Goal: Task Accomplishment & Management: Use online tool/utility

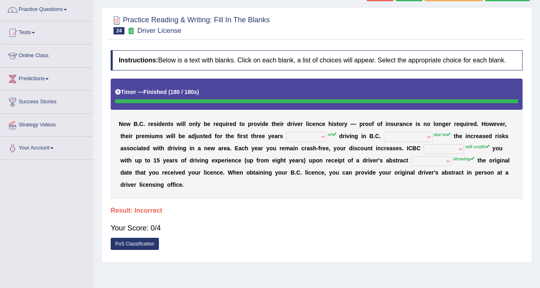
click at [462, 154] on div "N e w B . C . r e s i d e n t s w i l l o n l y b e r e q u i r e d t o p r o v…" at bounding box center [317, 139] width 412 height 120
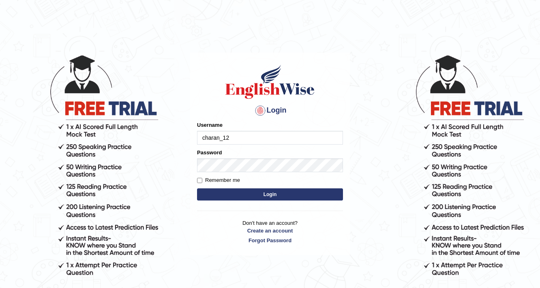
type input "charan_12"
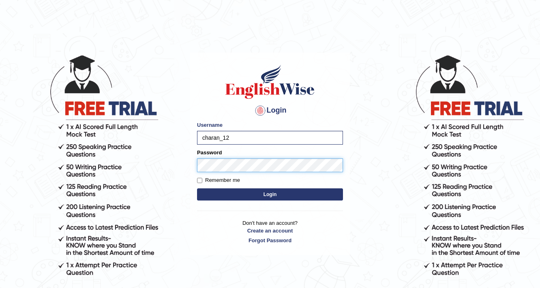
click at [197, 189] on button "Login" at bounding box center [270, 195] width 146 height 12
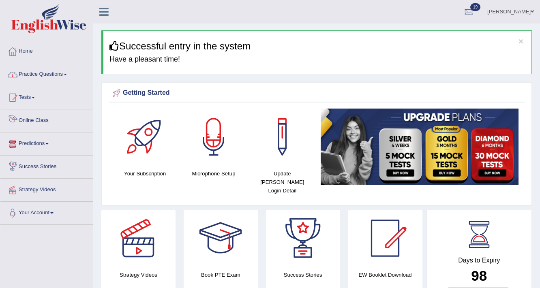
click at [47, 84] on li "Practice Questions Speaking Practice Read Aloud Repeat Sentence Describe Image …" at bounding box center [46, 74] width 92 height 23
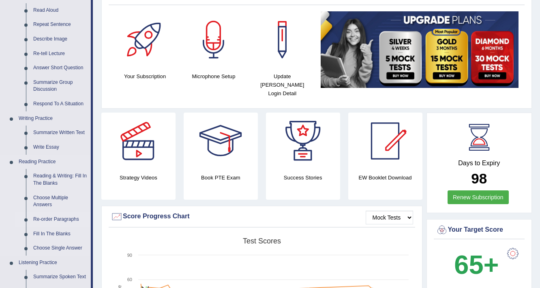
scroll to position [195, 0]
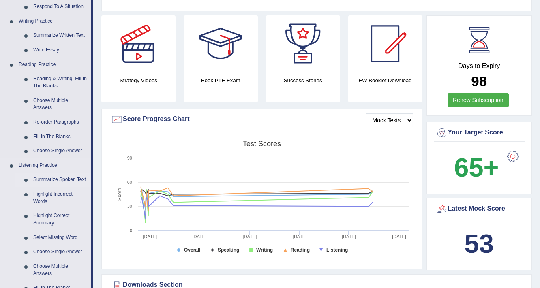
click at [63, 179] on link "Summarize Spoken Text" at bounding box center [60, 180] width 61 height 15
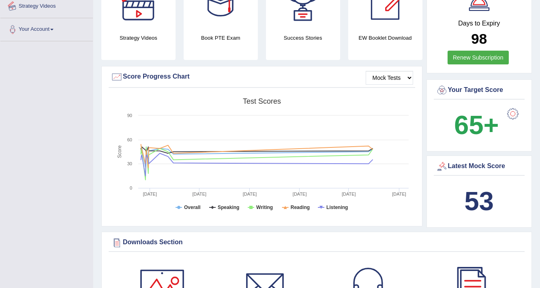
scroll to position [287, 0]
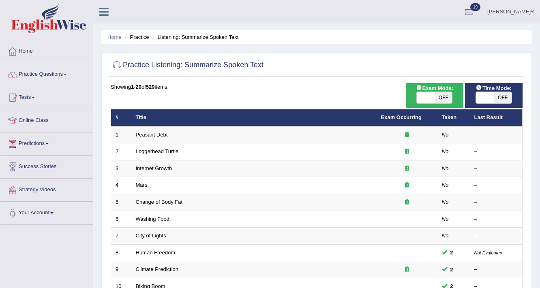
click at [505, 91] on span "Time Mode:" at bounding box center [494, 88] width 42 height 9
click at [440, 93] on span "OFF" at bounding box center [444, 97] width 18 height 11
checkbox input "true"
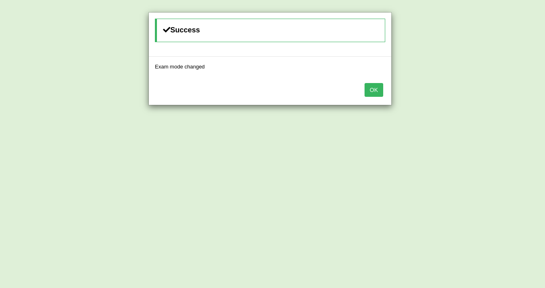
click at [371, 91] on button "OK" at bounding box center [373, 90] width 19 height 14
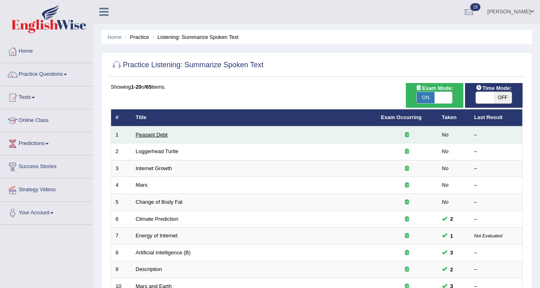
click at [160, 135] on link "Peasant Debt" at bounding box center [152, 135] width 32 height 6
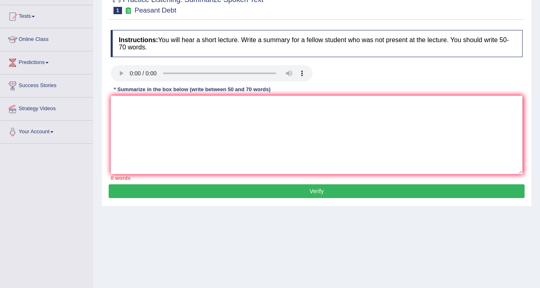
scroll to position [65, 0]
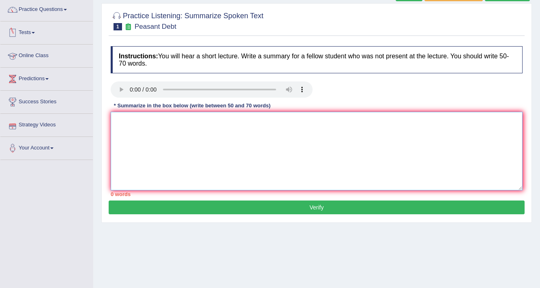
click at [239, 148] on textarea at bounding box center [317, 151] width 412 height 79
type textarea "t"
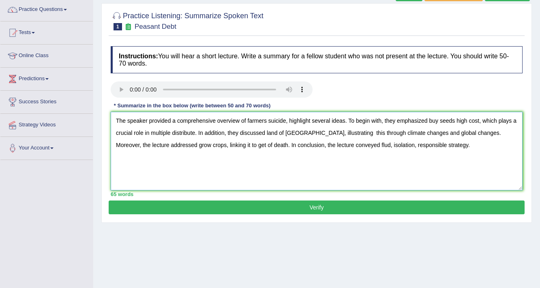
click at [312, 120] on textarea "The speaker provided a comprehensive overview of farmers suicide, highlight sev…" at bounding box center [317, 151] width 412 height 79
click at [214, 134] on textarea "The speaker provided a comprehensive overview of farmers suicide, highlighlight…" at bounding box center [317, 151] width 412 height 79
click at [216, 134] on textarea "The speaker provided a comprehensive overview of farmers suicide, highlighlight…" at bounding box center [317, 151] width 412 height 79
click at [246, 130] on textarea "The speaker provided a comprehensive overview of farmers suicide, highlighlight…" at bounding box center [317, 151] width 412 height 79
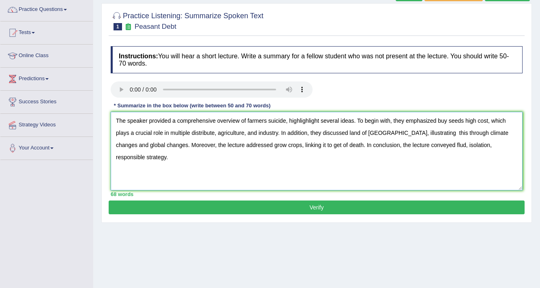
click at [222, 146] on textarea "The speaker provided a comprehensive overview of farmers suicide, highlighlight…" at bounding box center [317, 151] width 412 height 79
click at [337, 146] on textarea "The speaker provided a comprehensive overview of farmers suicide, highlighlight…" at bounding box center [317, 151] width 412 height 79
type textarea "The speaker provided a comprehensive overview of farmers suicide, highlighlight…"
click at [296, 205] on button "Verify" at bounding box center [317, 208] width 416 height 14
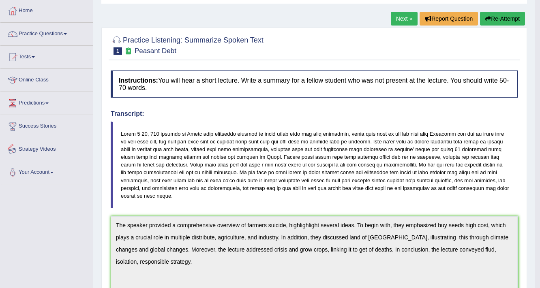
scroll to position [0, 0]
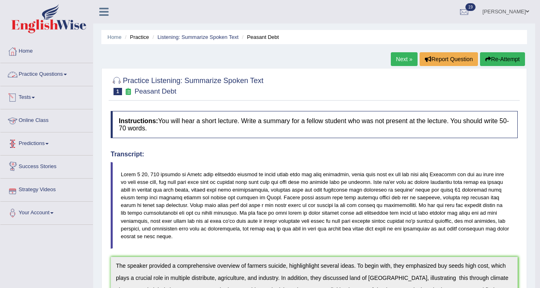
click at [31, 73] on link "Practice Questions" at bounding box center [46, 73] width 92 height 20
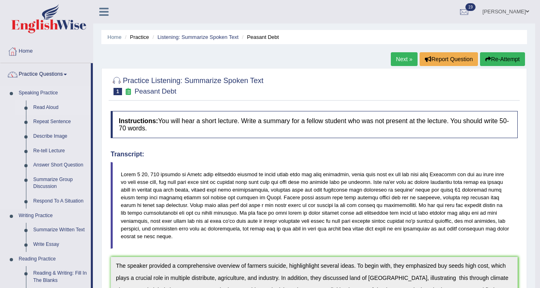
click at [45, 104] on link "Read Aloud" at bounding box center [60, 108] width 61 height 15
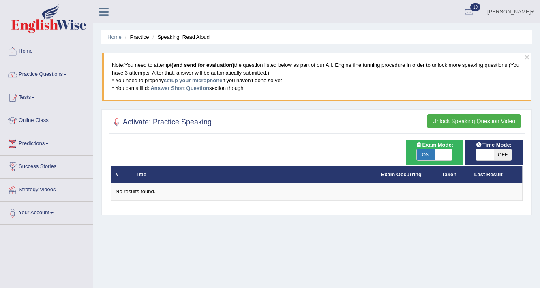
click at [502, 118] on button "Unlock Speaking Question Video" at bounding box center [473, 121] width 93 height 14
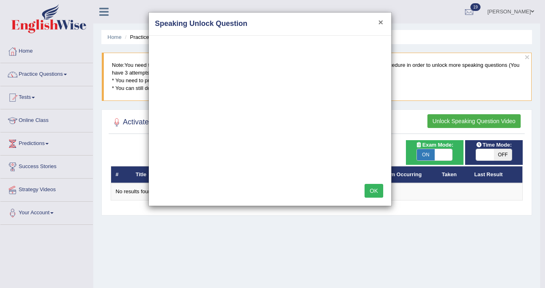
click at [379, 24] on button "×" at bounding box center [380, 22] width 5 height 9
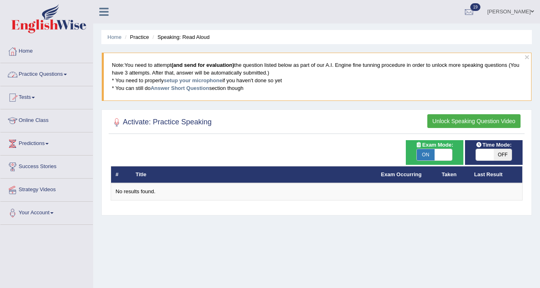
click at [63, 81] on link "Practice Questions" at bounding box center [46, 73] width 92 height 20
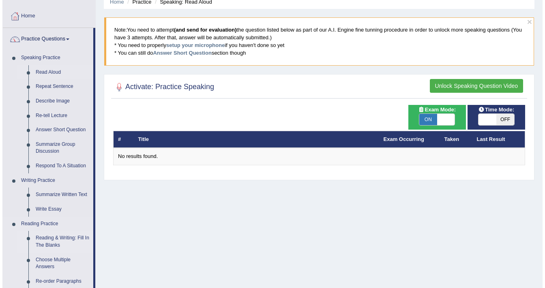
scroll to position [32, 0]
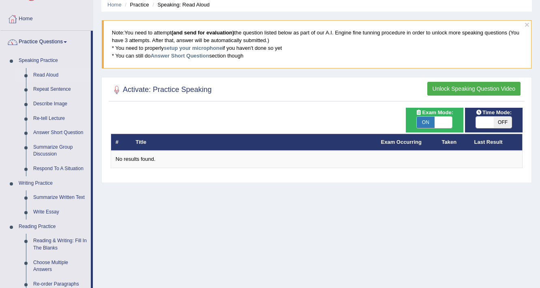
click at [473, 91] on button "Unlock Speaking Question Video" at bounding box center [473, 89] width 93 height 14
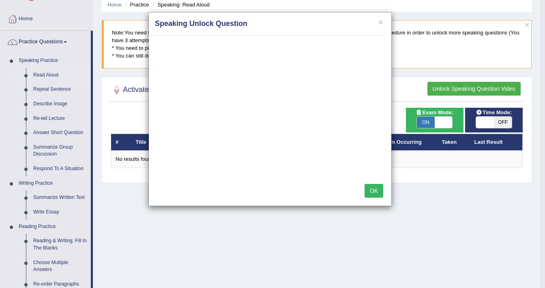
click at [369, 184] on button "OK" at bounding box center [373, 191] width 19 height 14
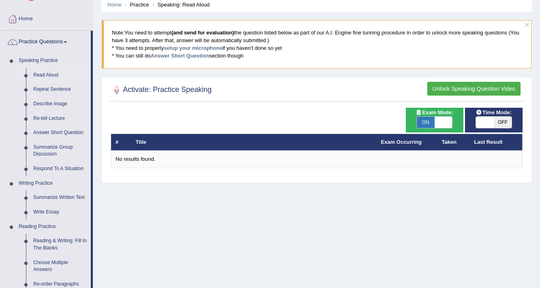
click at [438, 119] on span at bounding box center [444, 122] width 18 height 11
checkbox input "false"
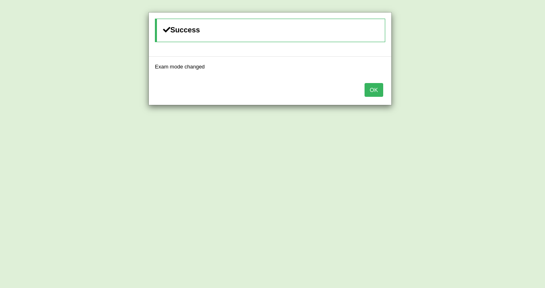
click at [370, 93] on button "OK" at bounding box center [373, 90] width 19 height 14
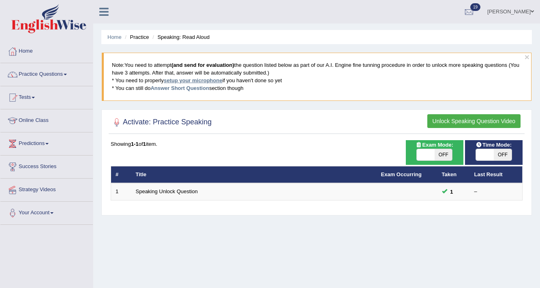
click at [221, 79] on link "setup your microphone" at bounding box center [193, 80] width 58 height 6
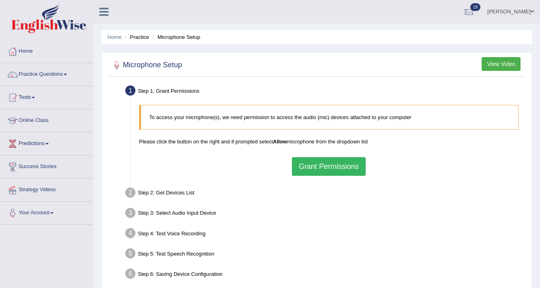
click at [324, 175] on button "Grant Permissions" at bounding box center [329, 166] width 74 height 19
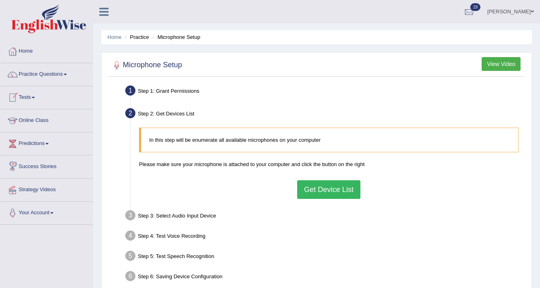
click at [326, 183] on button "Get Device List" at bounding box center [328, 189] width 63 height 19
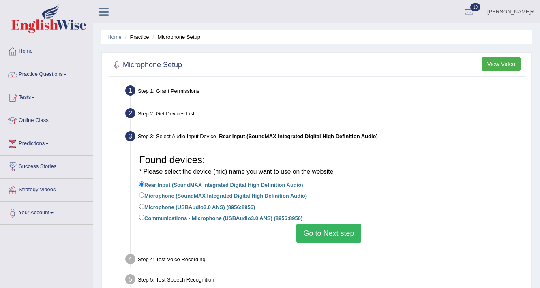
click at [322, 235] on button "Go to Next step" at bounding box center [328, 233] width 64 height 19
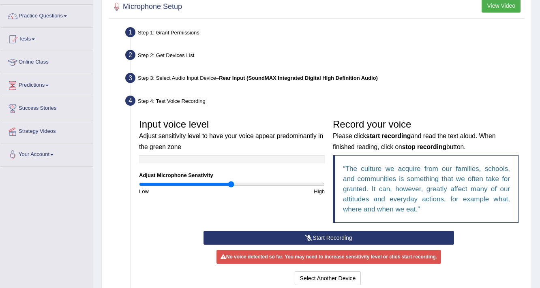
scroll to position [65, 0]
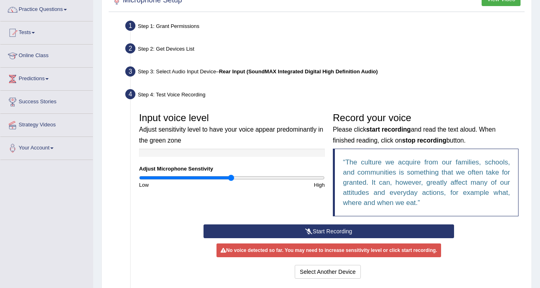
click at [325, 232] on button "Start Recording" at bounding box center [329, 232] width 250 height 14
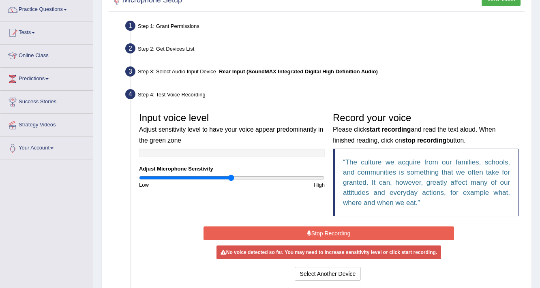
click at [219, 73] on span "– Rear Input (SoundMAX Integrated Digital High Definition Audio)" at bounding box center [297, 72] width 162 height 6
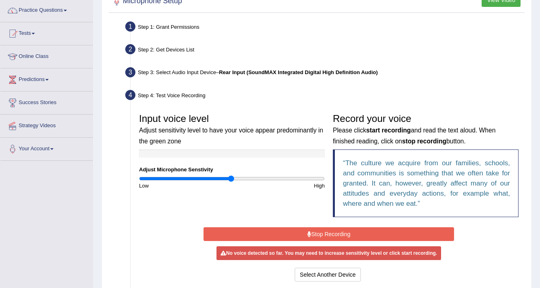
scroll to position [32, 0]
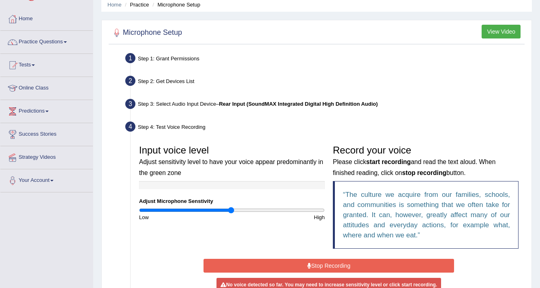
click at [131, 104] on li "Step 3: Select Audio Input Device – Rear Input (SoundMAX Integrated Digital Hig…" at bounding box center [325, 105] width 396 height 18
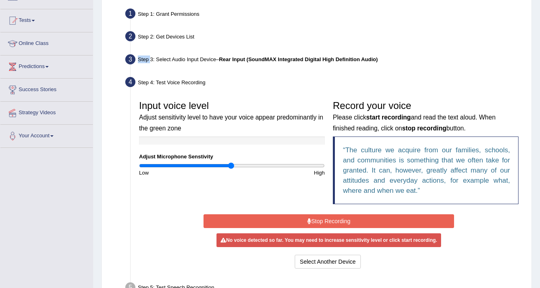
scroll to position [130, 0]
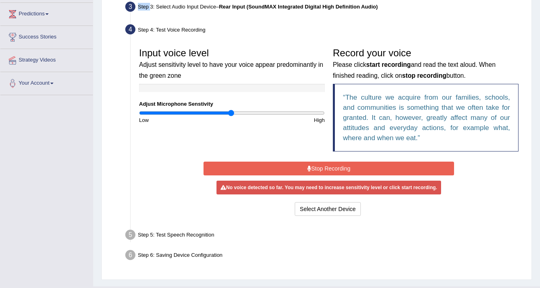
click at [319, 164] on button "Stop Recording" at bounding box center [329, 169] width 250 height 14
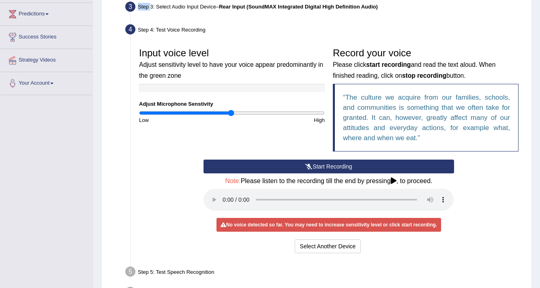
click at [319, 164] on button "Start Recording" at bounding box center [329, 167] width 250 height 14
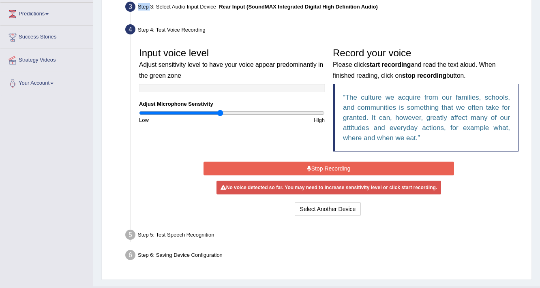
type input "0.88"
click at [221, 112] on input "range" at bounding box center [232, 113] width 186 height 6
click at [309, 171] on button "Stop Recording" at bounding box center [329, 169] width 250 height 14
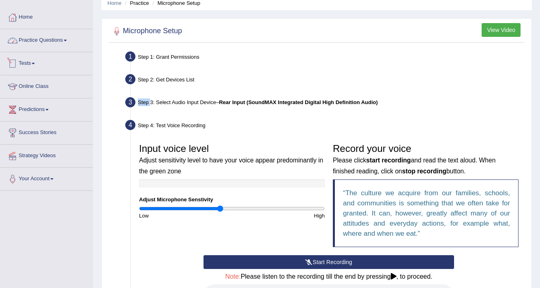
scroll to position [0, 0]
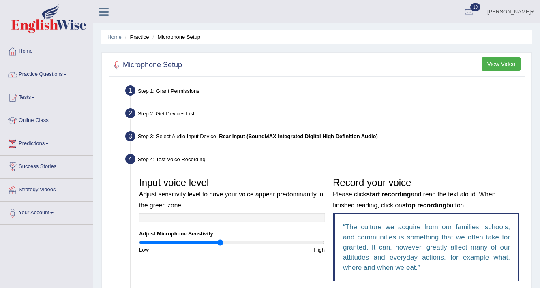
click at [183, 37] on li "Microphone Setup" at bounding box center [175, 37] width 50 height 8
click at [174, 37] on li "Microphone Setup" at bounding box center [175, 37] width 50 height 8
click at [114, 34] on link "Home" at bounding box center [114, 37] width 14 height 6
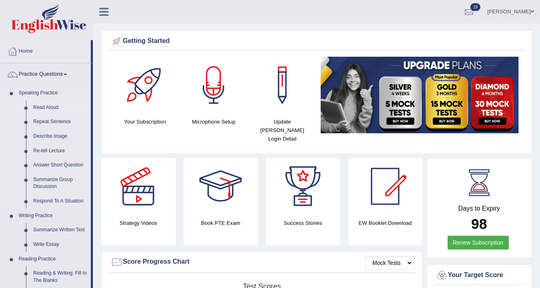
click at [50, 109] on link "Read Aloud" at bounding box center [60, 108] width 61 height 15
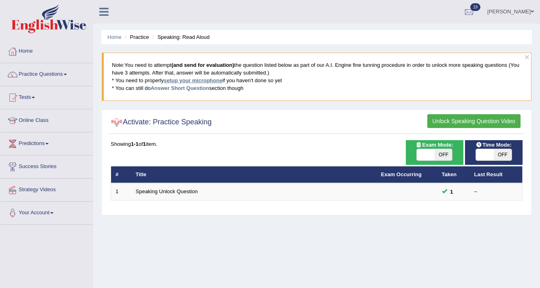
click at [177, 81] on link "setup your microphone" at bounding box center [193, 80] width 58 height 6
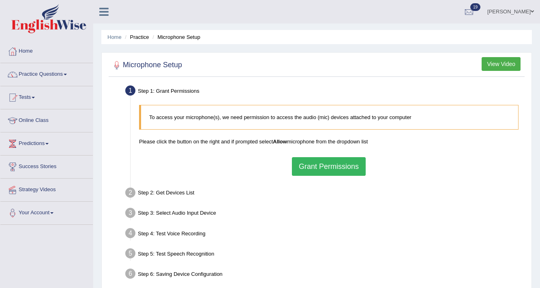
click at [350, 165] on button "Grant Permissions" at bounding box center [329, 166] width 74 height 19
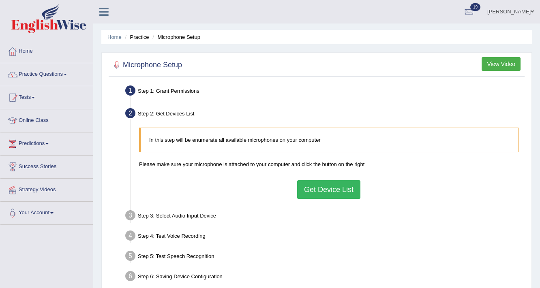
click at [333, 190] on button "Get Device List" at bounding box center [328, 189] width 63 height 19
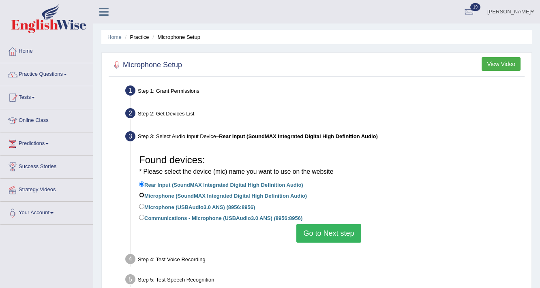
click at [144, 193] on input "Microphone (SoundMAX Integrated Digital High Definition Audio)" at bounding box center [141, 195] width 5 height 5
radio input "true"
click at [325, 233] on button "Go to Next step" at bounding box center [328, 233] width 64 height 19
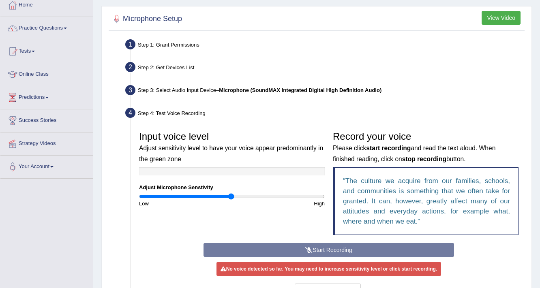
scroll to position [97, 0]
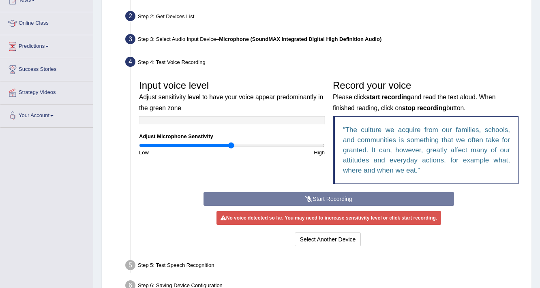
click at [323, 196] on div "Start Recording Stop Recording Note: Please listen to the recording till the en…" at bounding box center [328, 220] width 258 height 56
click at [227, 143] on input "range" at bounding box center [232, 145] width 186 height 6
click at [219, 145] on input "range" at bounding box center [232, 145] width 186 height 6
click at [197, 146] on input "range" at bounding box center [232, 145] width 186 height 6
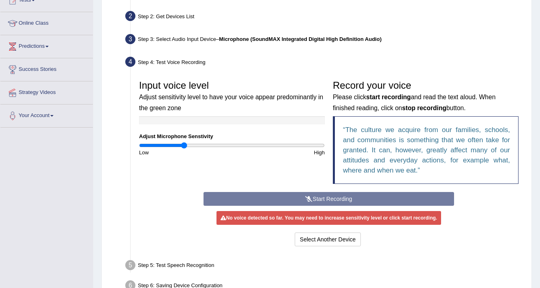
click at [184, 145] on input "range" at bounding box center [232, 145] width 186 height 6
click at [318, 202] on div "Start Recording Stop Recording Note: Please listen to the recording till the en…" at bounding box center [328, 220] width 258 height 56
click at [318, 199] on div "Start Recording Stop Recording Note: Please listen to the recording till the en…" at bounding box center [328, 220] width 258 height 56
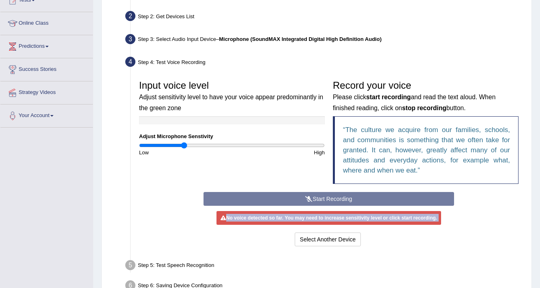
click at [318, 199] on div "Start Recording Stop Recording Note: Please listen to the recording till the en…" at bounding box center [328, 220] width 258 height 56
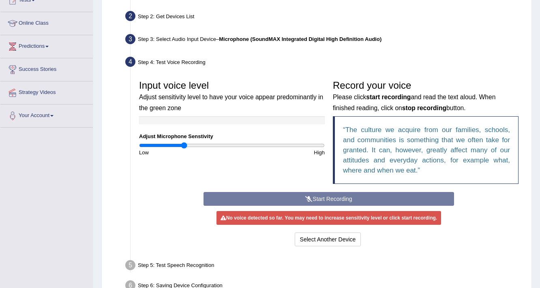
click at [318, 199] on div "Start Recording Stop Recording Note: Please listen to the recording till the en…" at bounding box center [328, 220] width 258 height 56
click at [203, 141] on div "Input voice level Adjust sensitivity level to have your voice appear predominan…" at bounding box center [232, 116] width 194 height 80
click at [191, 143] on input "range" at bounding box center [232, 145] width 186 height 6
click at [217, 143] on input "range" at bounding box center [232, 145] width 186 height 6
click at [303, 200] on div "Start Recording Stop Recording Note: Please listen to the recording till the en…" at bounding box center [328, 220] width 258 height 56
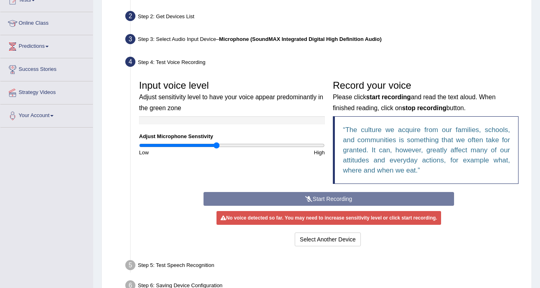
click at [330, 201] on div "Start Recording Stop Recording Note: Please listen to the recording till the en…" at bounding box center [328, 220] width 258 height 56
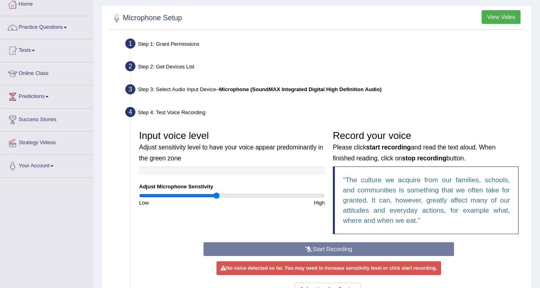
scroll to position [0, 0]
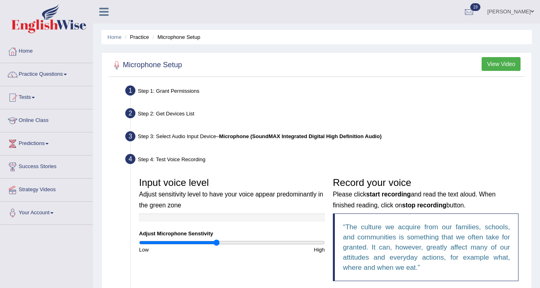
click at [319, 138] on b "Microphone (SoundMAX Integrated Digital High Definition Audio)" at bounding box center [300, 136] width 163 height 6
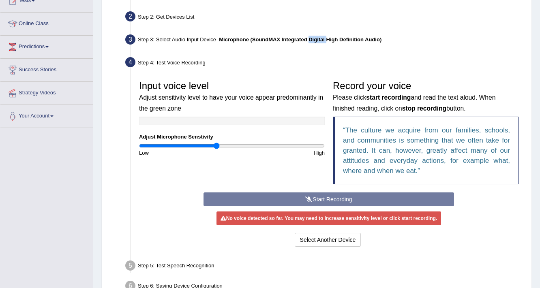
scroll to position [97, 0]
click at [386, 154] on blockquote "The culture we acquire from our families, schools, and communities is something…" at bounding box center [426, 150] width 186 height 68
click at [255, 145] on input "range" at bounding box center [232, 145] width 186 height 6
click at [290, 148] on input "range" at bounding box center [232, 145] width 186 height 6
click at [339, 198] on div "Start Recording Stop Recording Note: Please listen to the recording till the en…" at bounding box center [328, 220] width 258 height 56
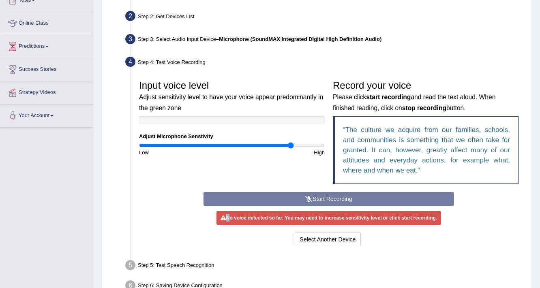
click at [339, 198] on div "Start Recording Stop Recording Note: Please listen to the recording till the en…" at bounding box center [328, 220] width 258 height 56
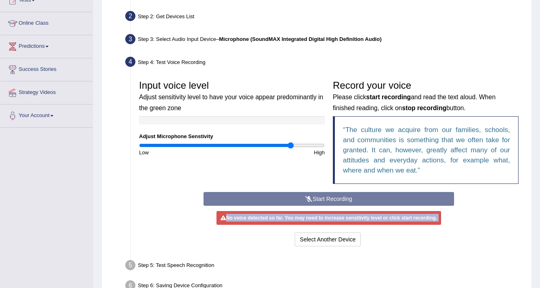
click at [339, 198] on div "Start Recording Stop Recording Note: Please listen to the recording till the en…" at bounding box center [328, 220] width 258 height 56
click at [246, 146] on input "range" at bounding box center [232, 145] width 186 height 6
click at [229, 146] on input "range" at bounding box center [232, 145] width 186 height 6
type input "0.8"
click at [212, 146] on input "range" at bounding box center [232, 145] width 186 height 6
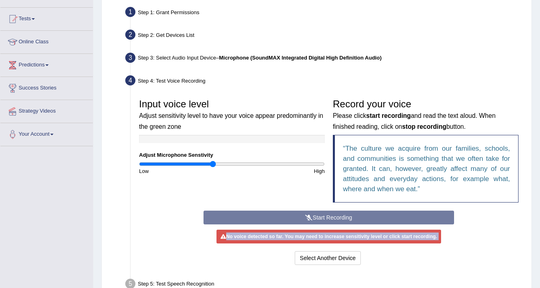
scroll to position [130, 0]
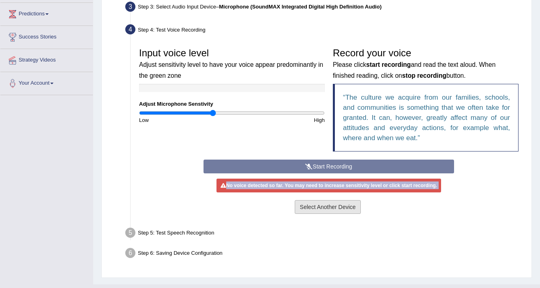
click at [326, 206] on button "Select Another Device" at bounding box center [328, 207] width 66 height 14
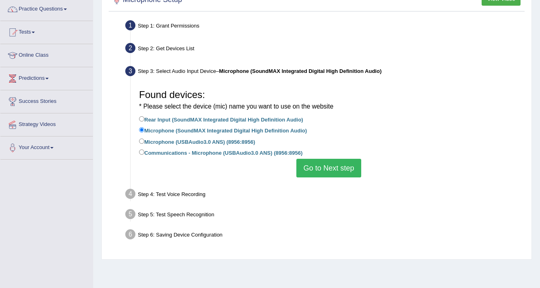
scroll to position [65, 0]
click at [150, 139] on label "Microphone (USBAudio3.0 ANS) (8956:8956)" at bounding box center [197, 141] width 116 height 9
click at [144, 139] on input "Microphone (USBAudio3.0 ANS) (8956:8956)" at bounding box center [141, 141] width 5 height 5
radio input "true"
click at [336, 167] on button "Go to Next step" at bounding box center [328, 168] width 64 height 19
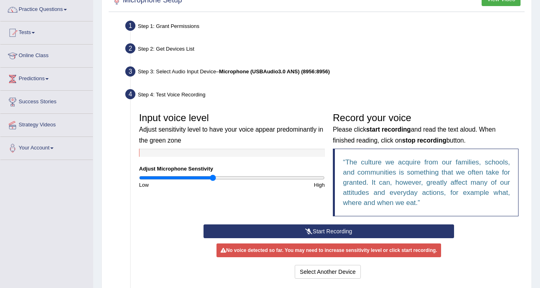
click at [326, 232] on button "Start Recording" at bounding box center [329, 232] width 250 height 14
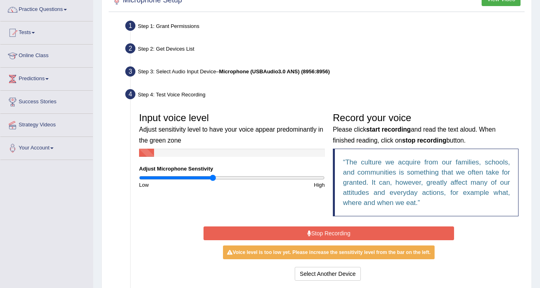
click at [329, 232] on button "Stop Recording" at bounding box center [329, 234] width 250 height 14
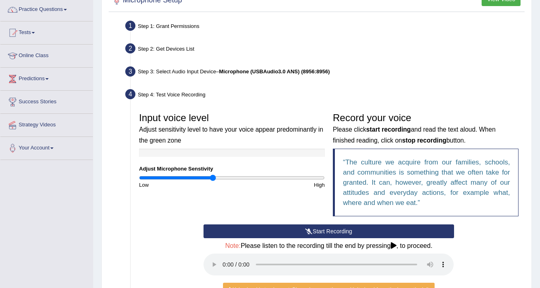
scroll to position [162, 0]
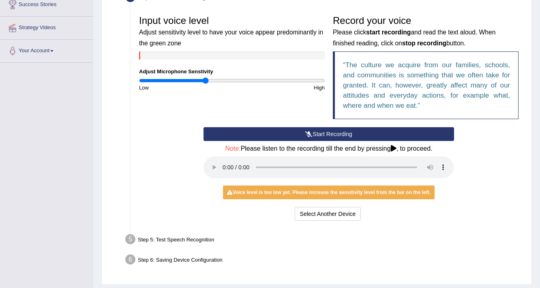
click at [206, 79] on input "range" at bounding box center [232, 80] width 186 height 6
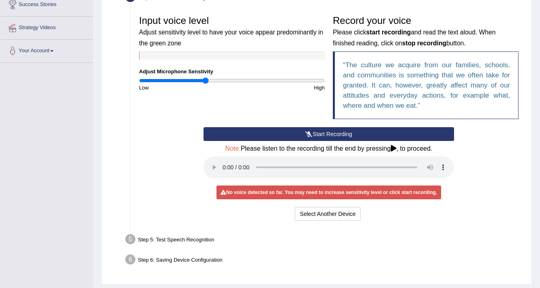
click at [313, 134] on button "Start Recording" at bounding box center [329, 134] width 250 height 14
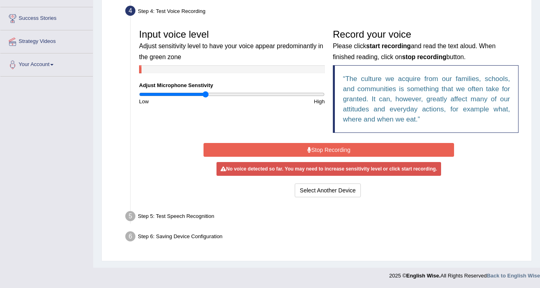
scroll to position [148, 0]
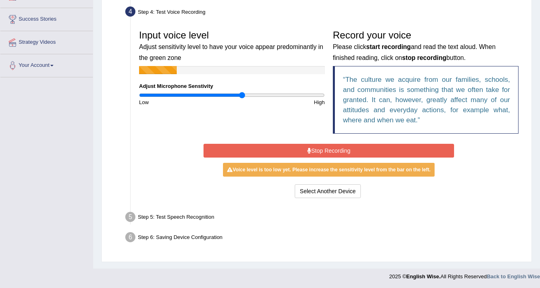
click at [242, 95] on input "range" at bounding box center [232, 95] width 186 height 6
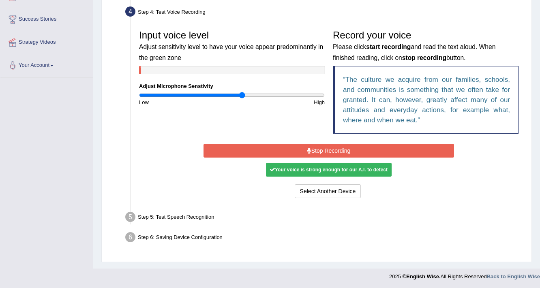
click at [307, 148] on icon at bounding box center [309, 151] width 4 height 6
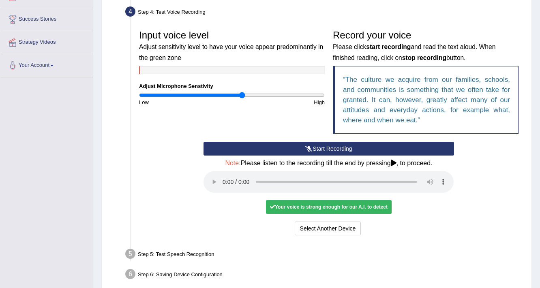
click at [308, 148] on icon at bounding box center [308, 149] width 7 height 6
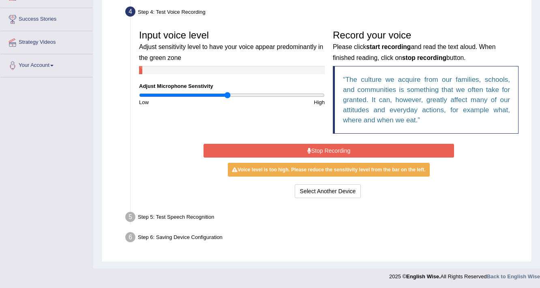
click at [228, 93] on input "range" at bounding box center [232, 95] width 186 height 6
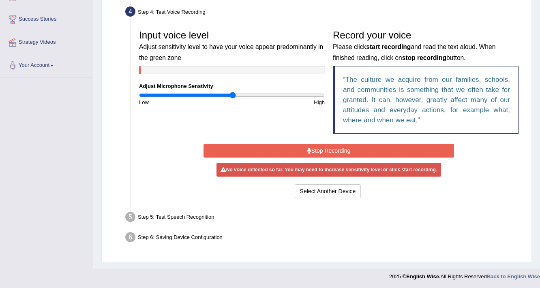
type input "1.02"
click at [232, 93] on input "range" at bounding box center [232, 95] width 186 height 6
click at [235, 93] on input "range" at bounding box center [232, 95] width 186 height 6
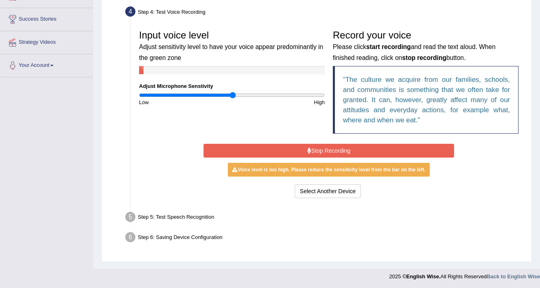
click at [324, 152] on button "Stop Recording" at bounding box center [329, 151] width 250 height 14
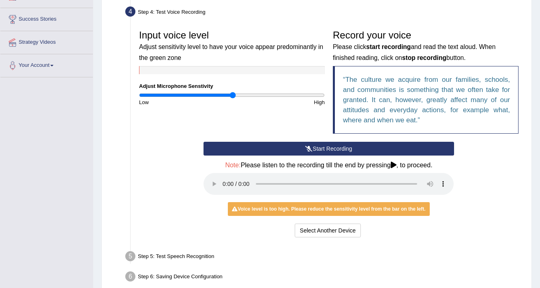
click at [324, 152] on button "Start Recording" at bounding box center [329, 149] width 250 height 14
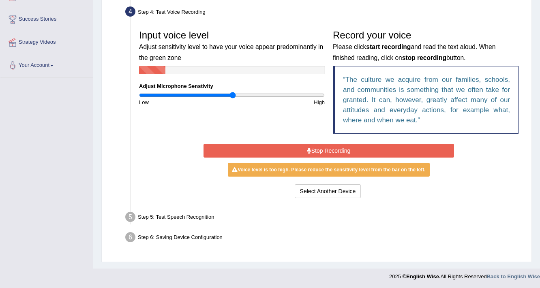
click at [313, 152] on button "Stop Recording" at bounding box center [329, 151] width 250 height 14
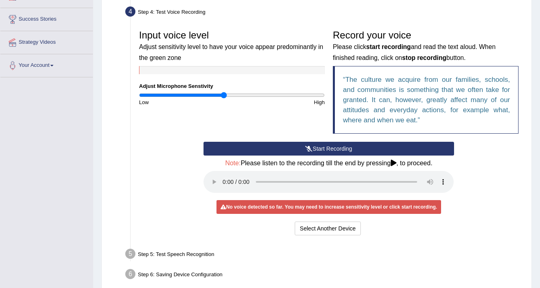
click at [223, 96] on input "range" at bounding box center [232, 95] width 186 height 6
click at [242, 96] on input "range" at bounding box center [232, 95] width 186 height 6
click at [253, 96] on input "range" at bounding box center [232, 95] width 186 height 6
click at [308, 151] on button "Start Recording" at bounding box center [329, 149] width 250 height 14
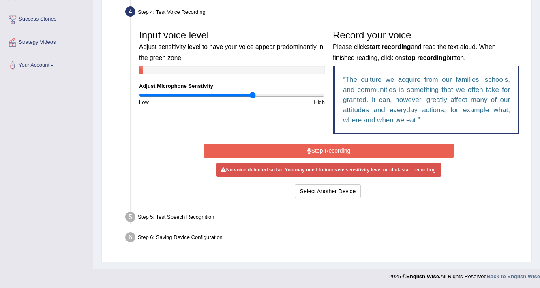
click at [308, 151] on icon at bounding box center [309, 151] width 4 height 6
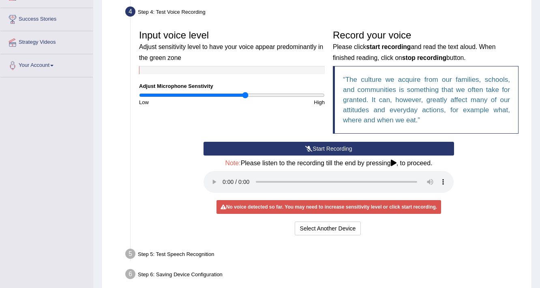
click at [246, 94] on input "range" at bounding box center [232, 95] width 186 height 6
click at [324, 148] on button "Start Recording" at bounding box center [329, 149] width 250 height 14
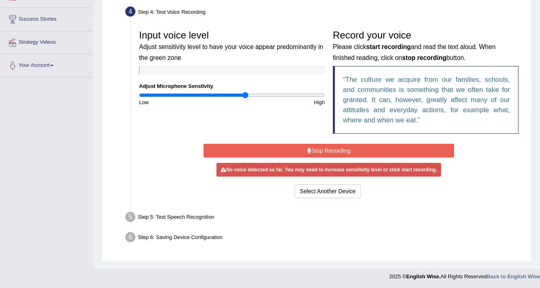
click at [324, 148] on button "Stop Recording" at bounding box center [329, 151] width 250 height 14
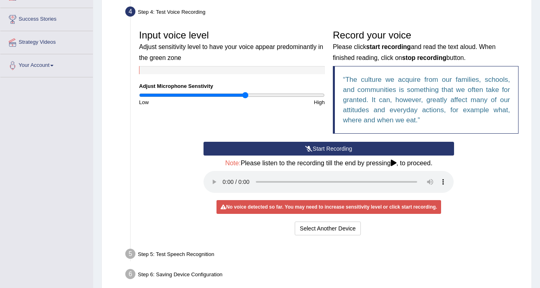
click at [310, 148] on icon at bounding box center [308, 149] width 7 height 6
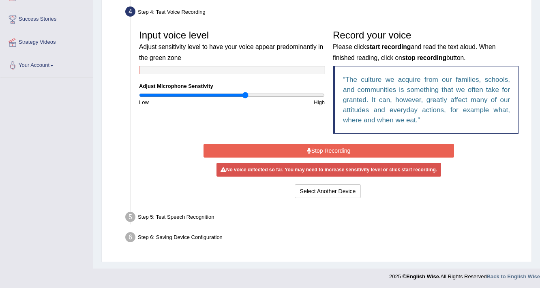
click at [289, 150] on button "Stop Recording" at bounding box center [329, 151] width 250 height 14
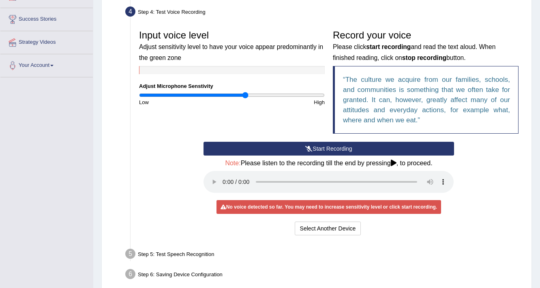
click at [289, 150] on button "Start Recording" at bounding box center [329, 149] width 250 height 14
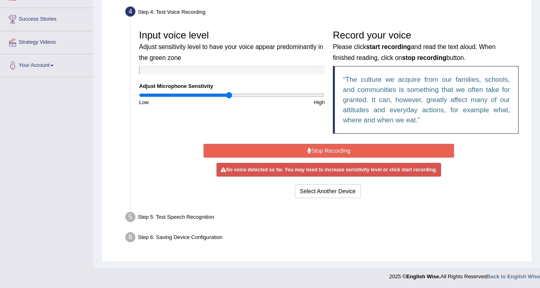
type input "0.98"
click at [229, 94] on input "range" at bounding box center [232, 95] width 186 height 6
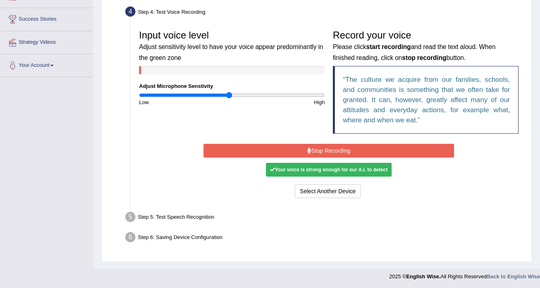
click at [334, 150] on button "Stop Recording" at bounding box center [329, 151] width 250 height 14
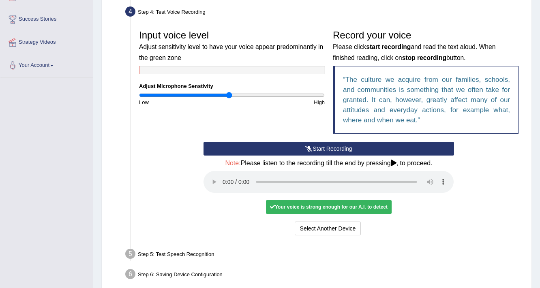
click at [334, 150] on button "Start Recording" at bounding box center [329, 149] width 250 height 14
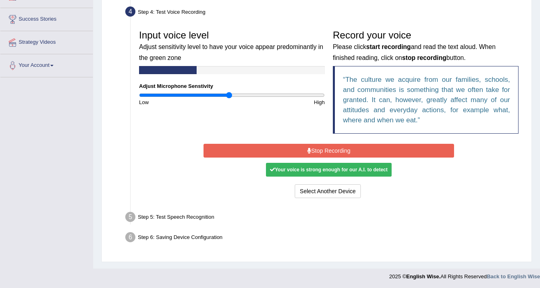
click at [334, 150] on button "Stop Recording" at bounding box center [329, 151] width 250 height 14
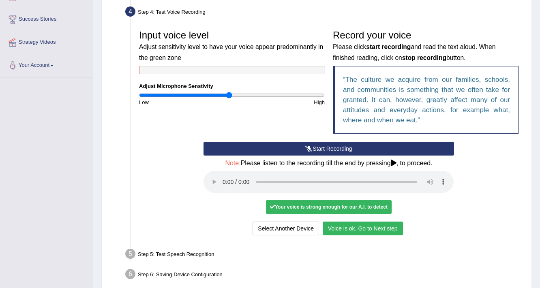
click at [343, 232] on button "Voice is ok. Go to Next step" at bounding box center [363, 229] width 80 height 14
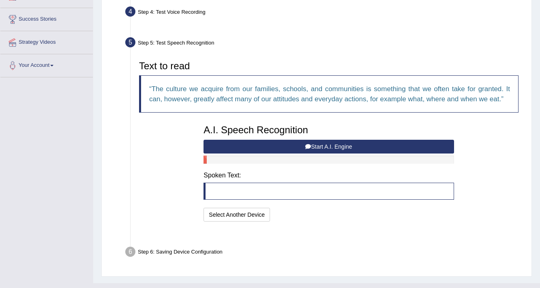
scroll to position [143, 0]
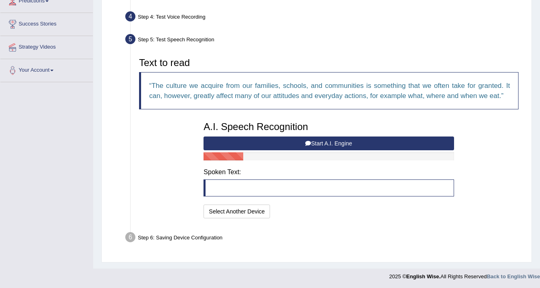
click at [293, 147] on button "Start A.I. Engine" at bounding box center [329, 144] width 250 height 14
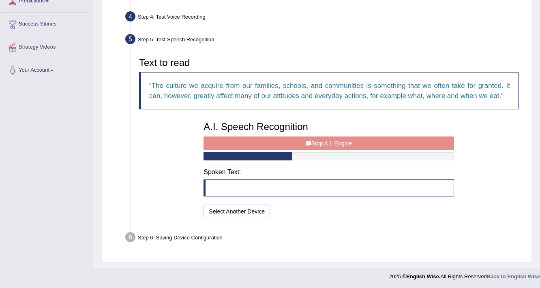
click at [306, 144] on div "A.I. Speech Recognition Start A.I. Engine Stop A.I. Engine Note: Please listen …" at bounding box center [328, 169] width 258 height 103
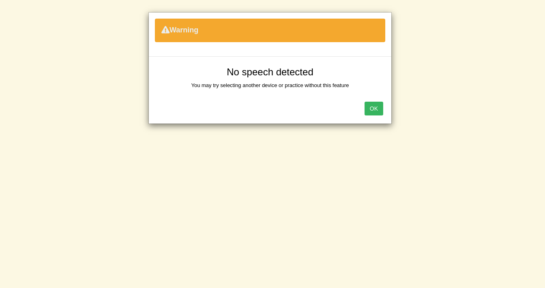
click at [369, 109] on button "OK" at bounding box center [373, 109] width 19 height 14
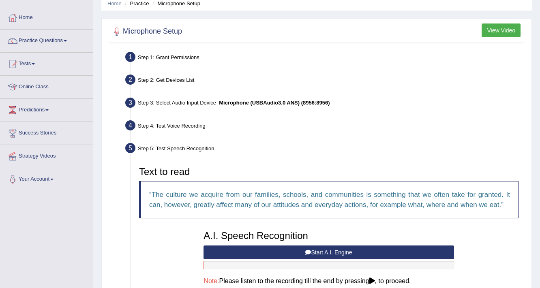
scroll to position [0, 0]
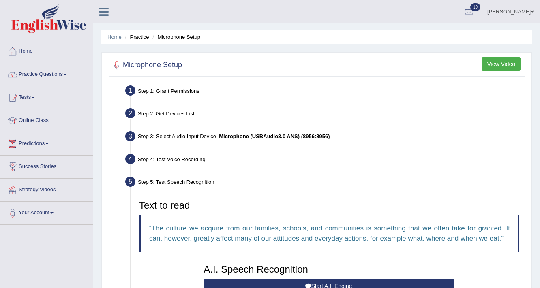
click at [29, 47] on link "Home" at bounding box center [46, 50] width 92 height 20
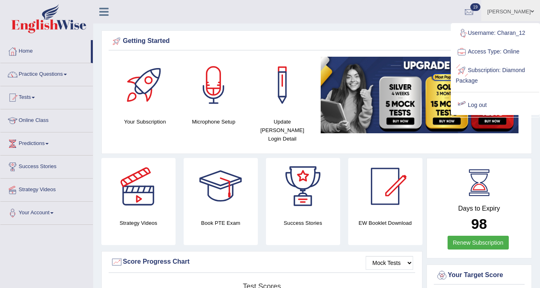
click at [477, 105] on link "Log out" at bounding box center [496, 105] width 88 height 19
